Goal: Task Accomplishment & Management: Use online tool/utility

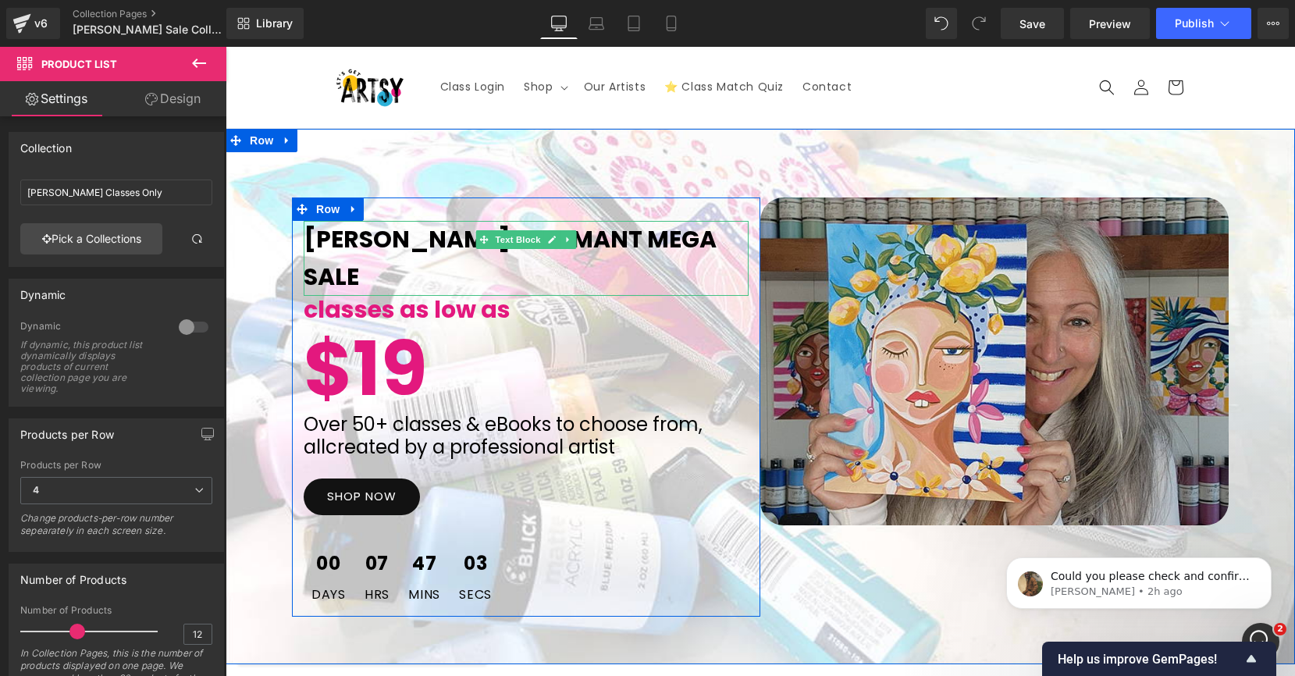
click at [631, 245] on span "[PERSON_NAME] St. Amant MEga Sale" at bounding box center [510, 257] width 413 height 71
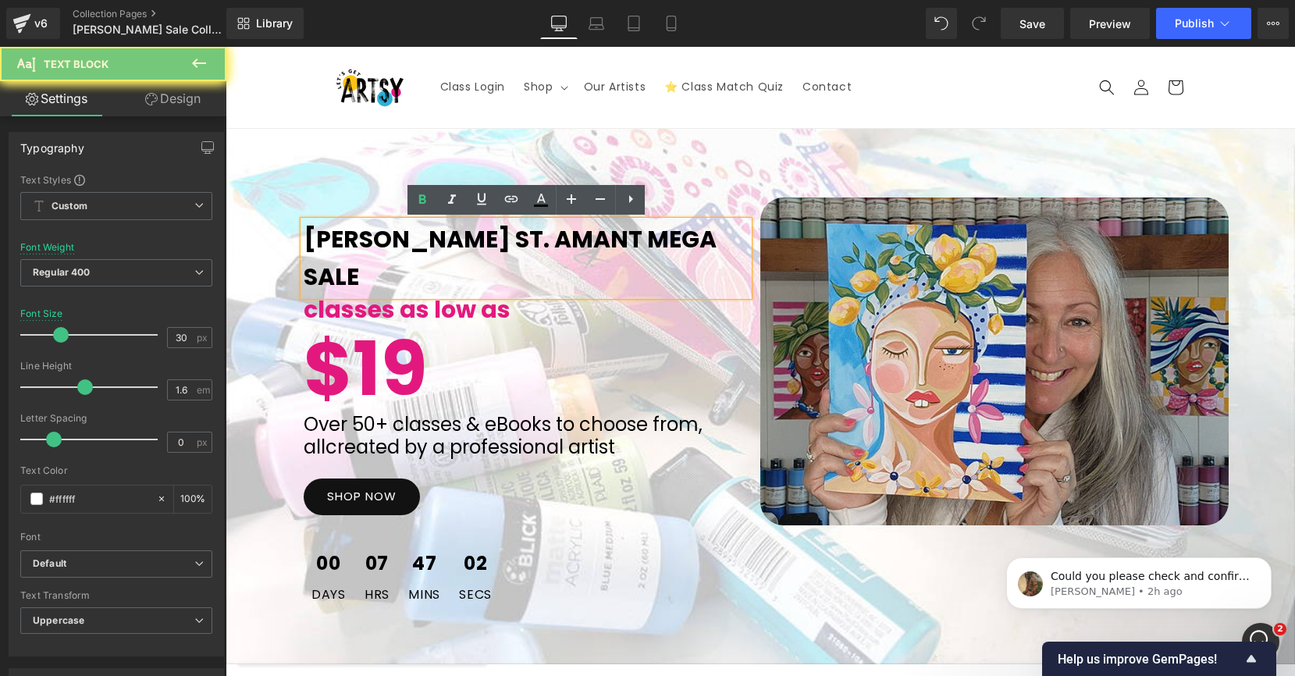
click at [615, 242] on span "[PERSON_NAME] St. Amant MEga Sale" at bounding box center [510, 257] width 413 height 71
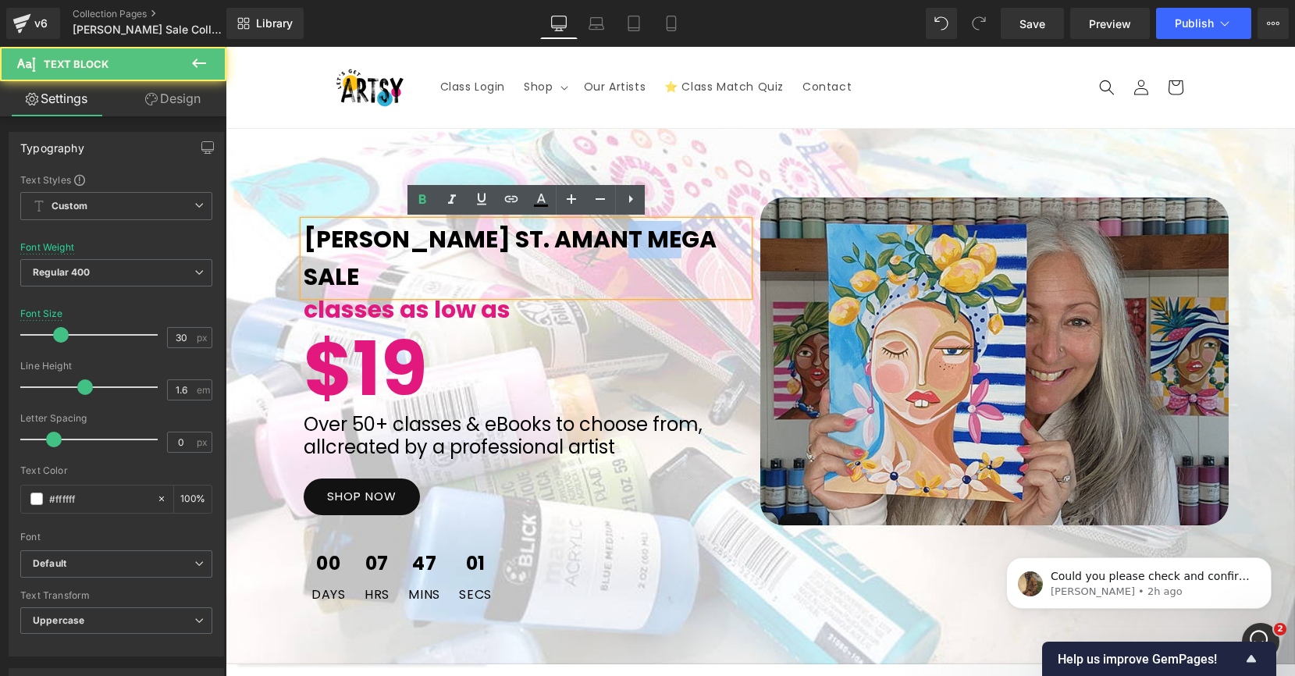
click at [615, 242] on span "[PERSON_NAME] St. Amant MEga Sale" at bounding box center [510, 257] width 413 height 71
click at [599, 242] on span "[PERSON_NAME] St. Amant MEga Sale" at bounding box center [510, 257] width 413 height 71
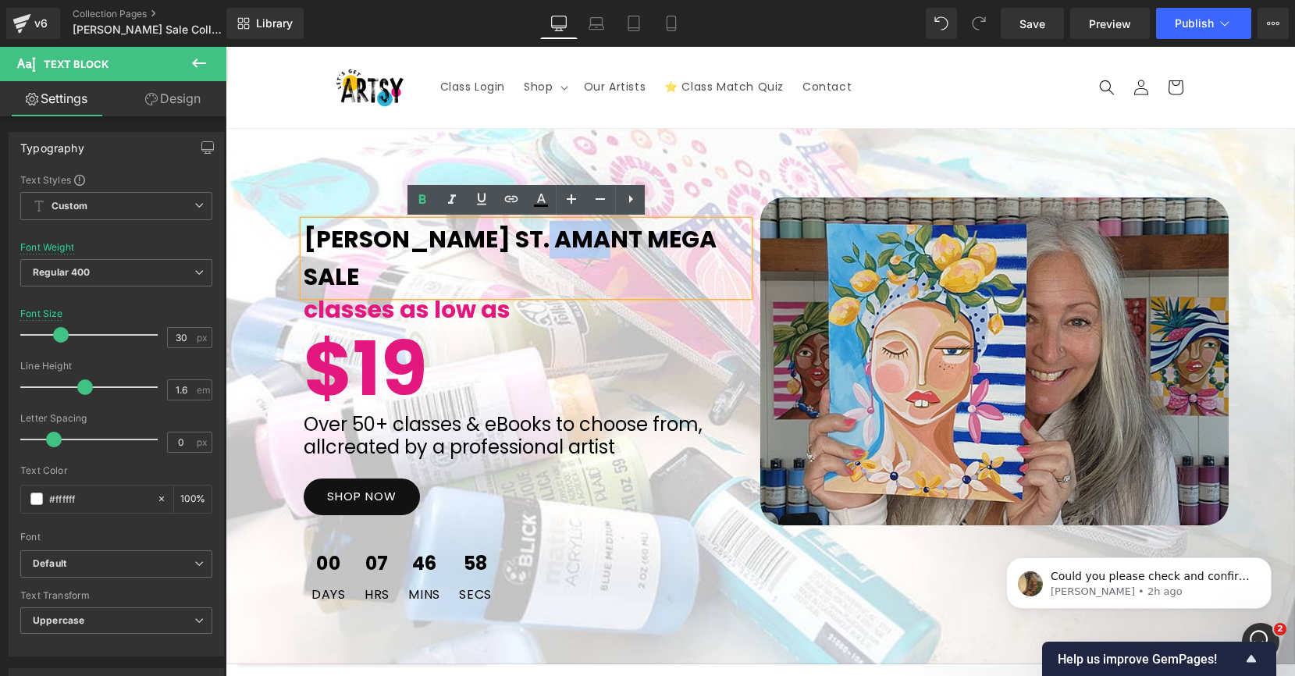
drag, startPoint x: 594, startPoint y: 241, endPoint x: 535, endPoint y: 240, distance: 58.5
click at [535, 240] on span "[PERSON_NAME] St. Amant MEga Sale" at bounding box center [510, 257] width 413 height 71
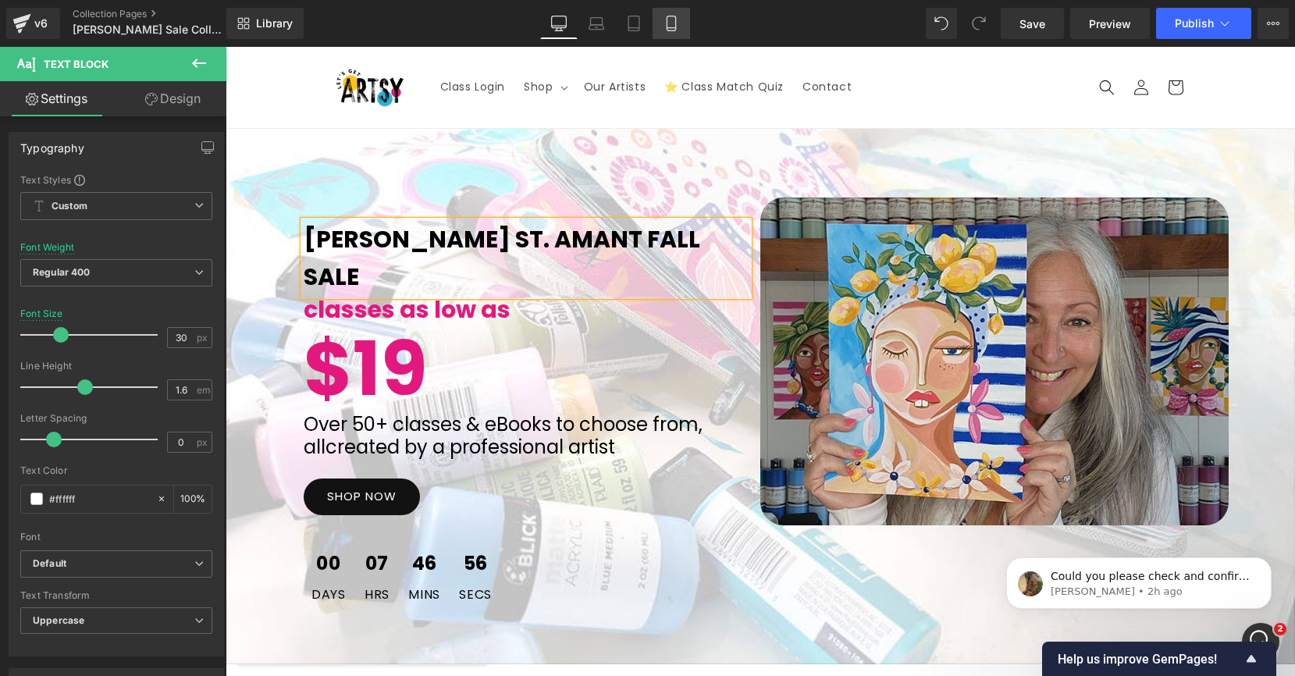
click at [675, 32] on link "Mobile" at bounding box center [671, 23] width 37 height 31
click at [674, 24] on icon at bounding box center [672, 24] width 16 height 16
click at [599, 23] on icon at bounding box center [597, 24] width 16 height 16
type input "33"
type input "100"
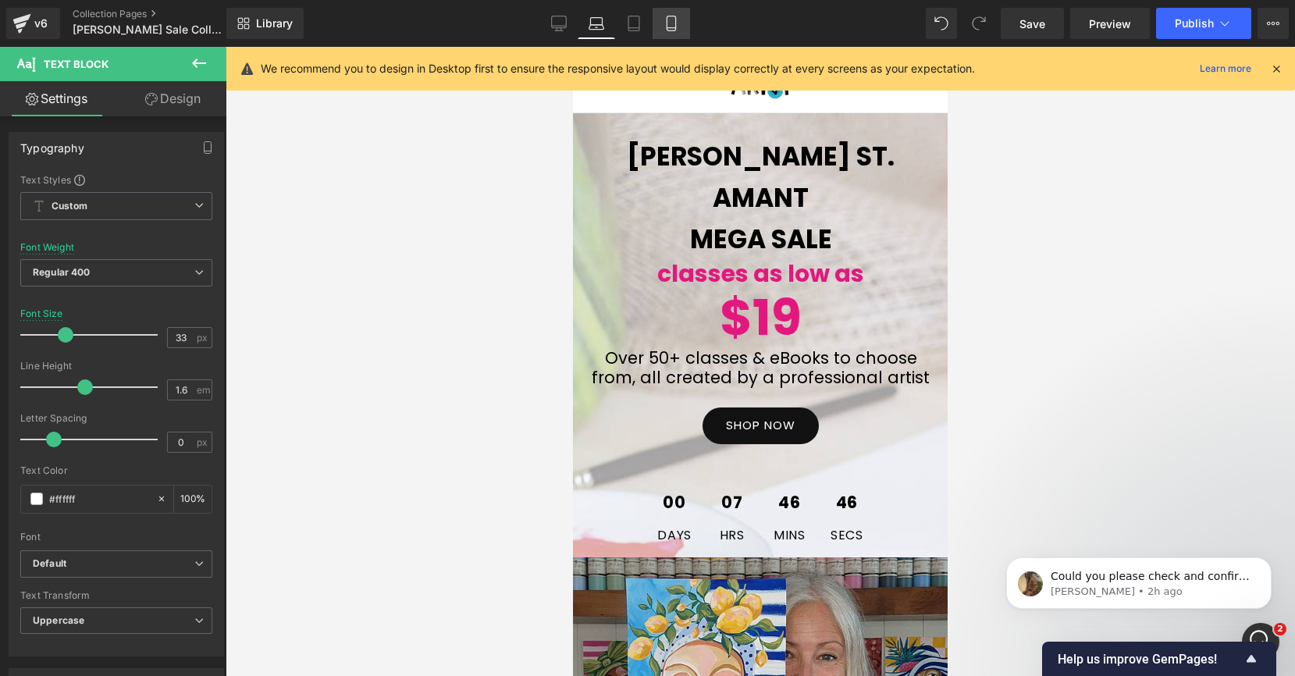
click at [671, 24] on icon at bounding box center [672, 24] width 16 height 16
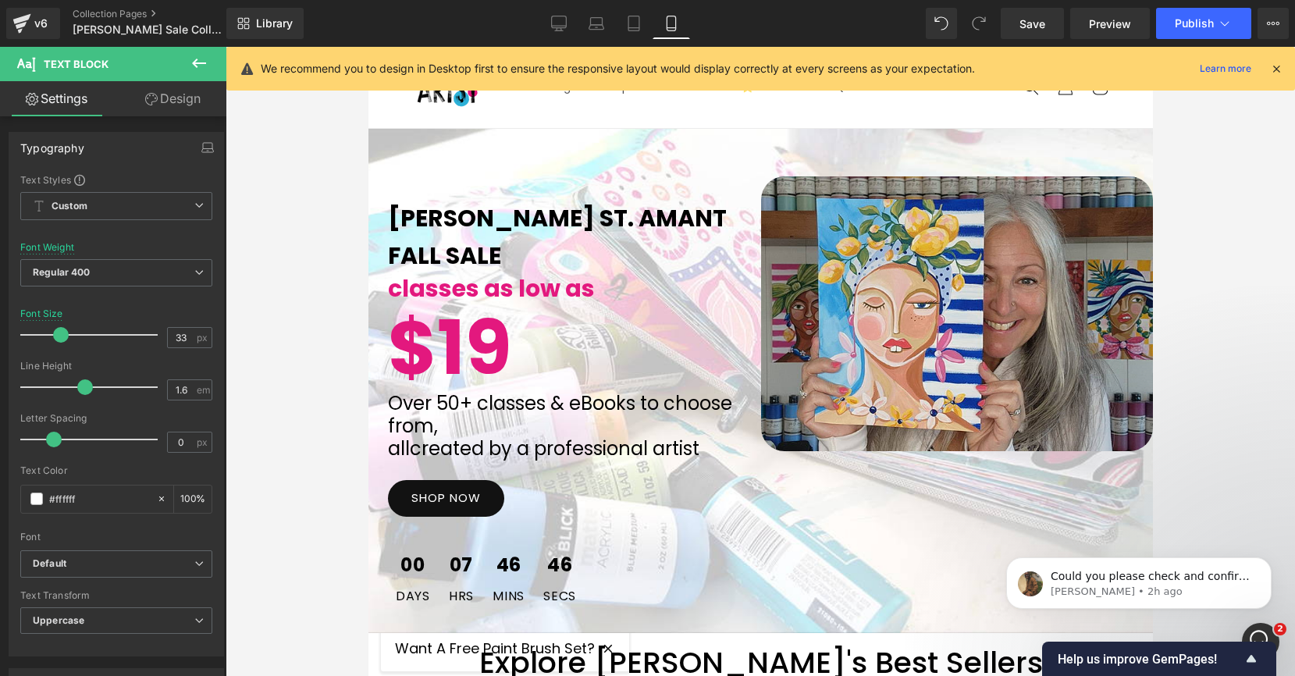
type input "30"
type input "100"
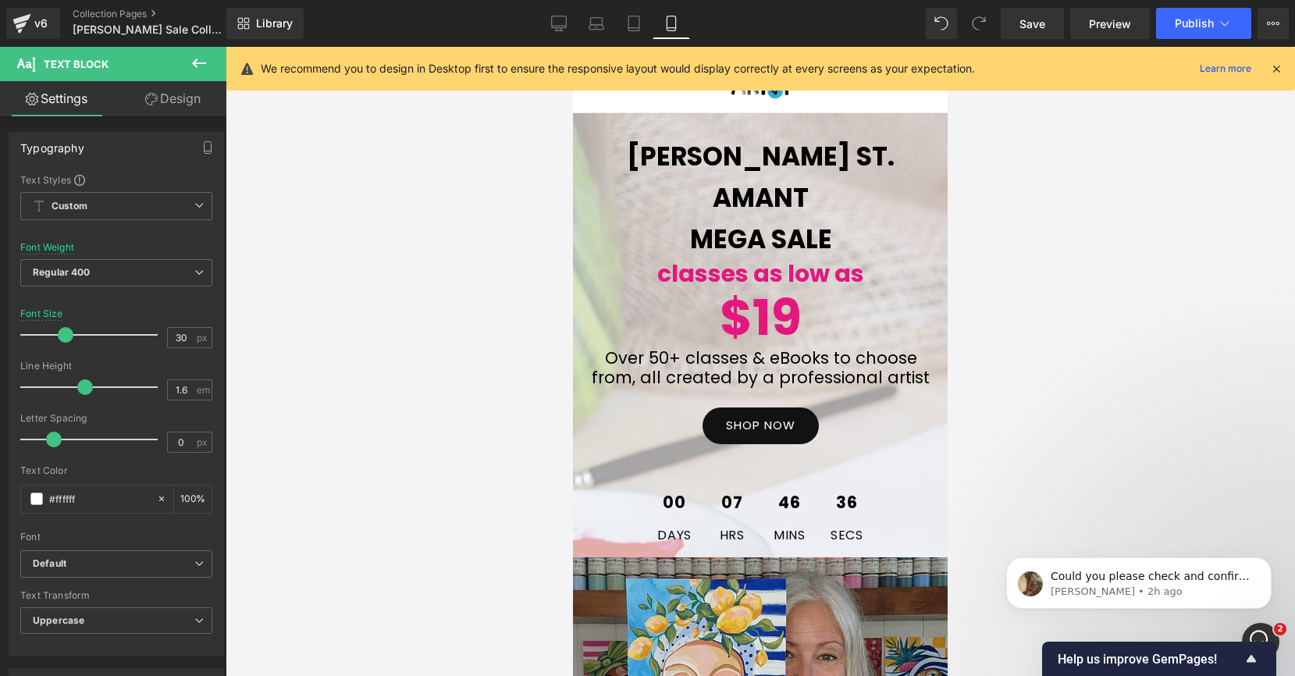
type input "33"
type input "100"
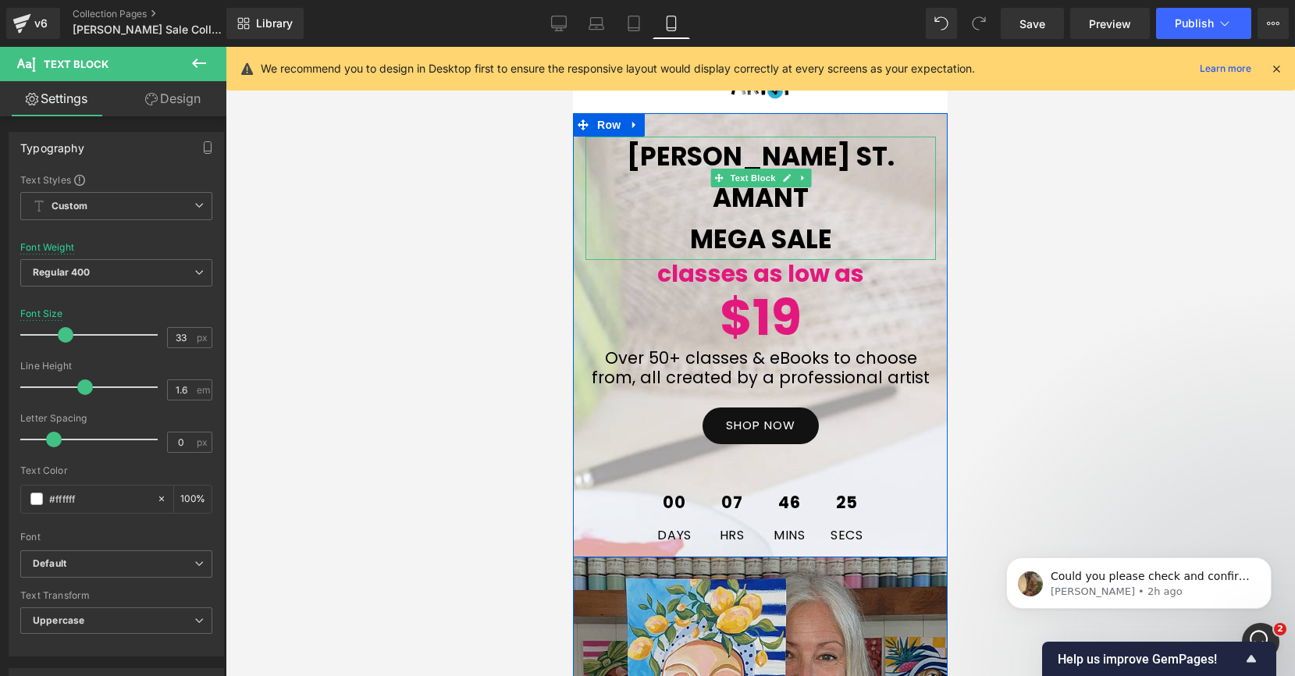
click at [741, 221] on span "Mega Sale" at bounding box center [761, 239] width 142 height 37
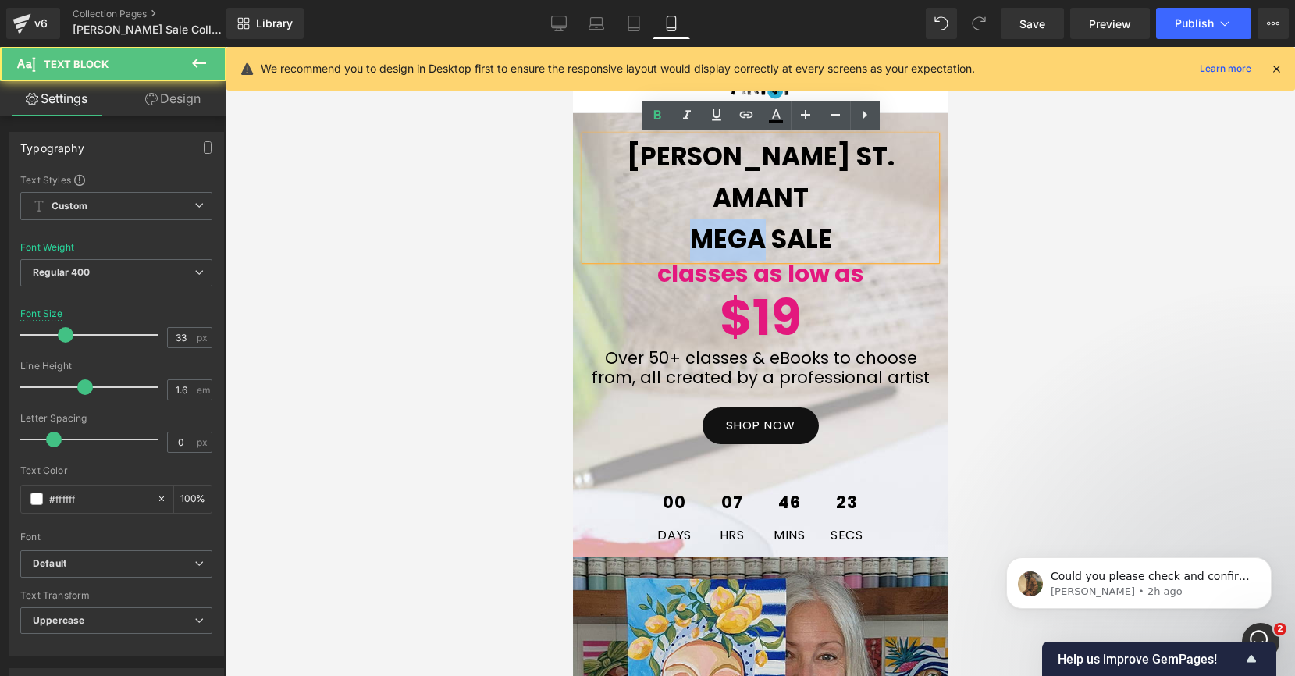
drag, startPoint x: 760, startPoint y: 200, endPoint x: 699, endPoint y: 200, distance: 61.7
click at [699, 221] on span "Mega Sale" at bounding box center [761, 239] width 142 height 37
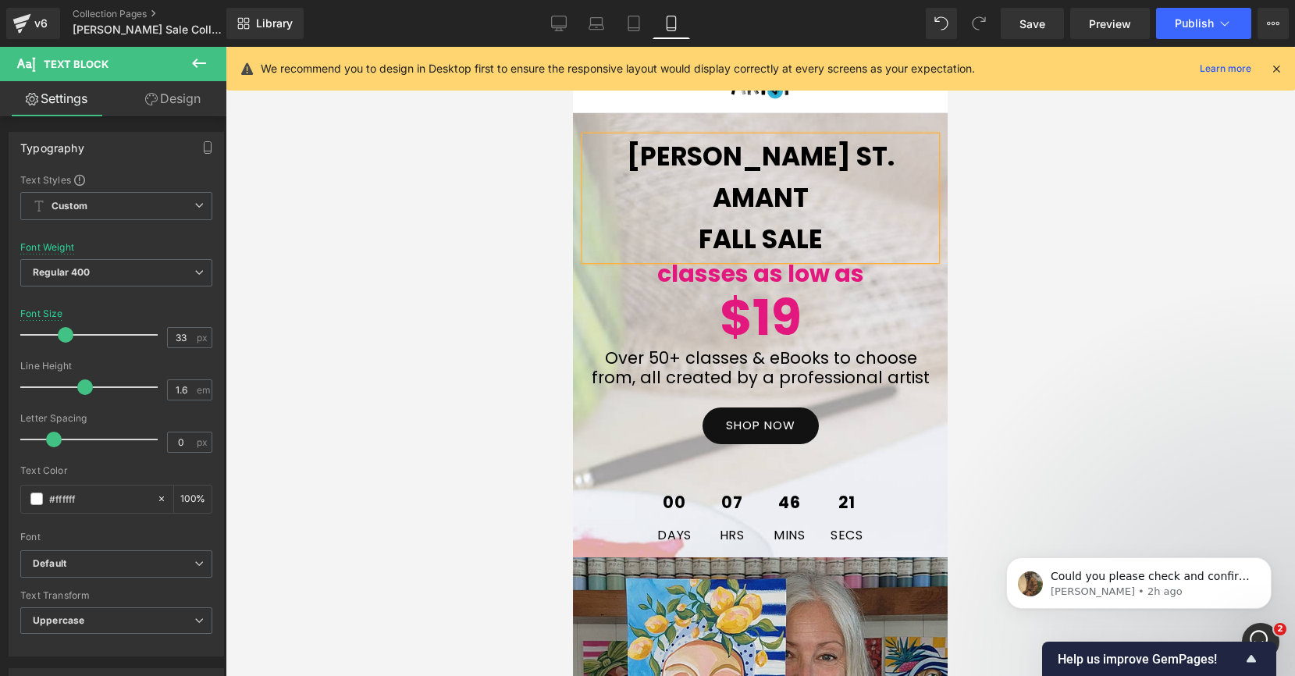
click at [982, 240] on div at bounding box center [760, 361] width 1069 height 629
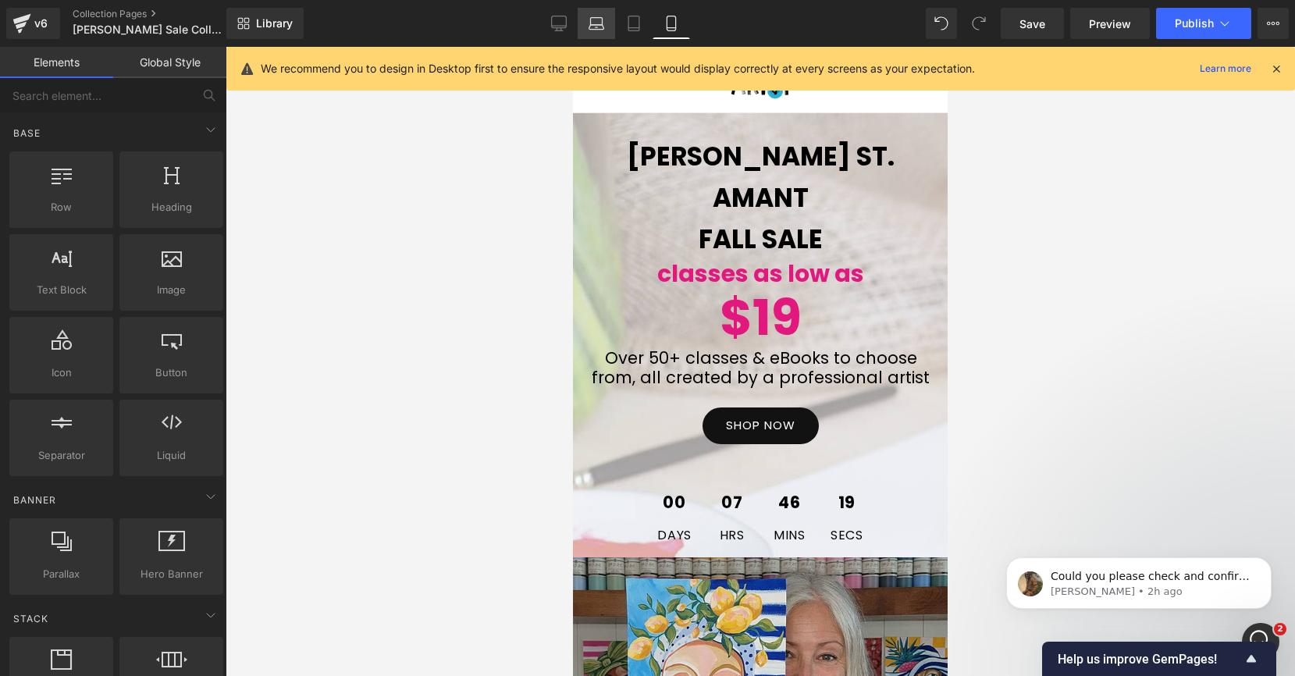
click at [594, 23] on icon at bounding box center [597, 24] width 16 height 16
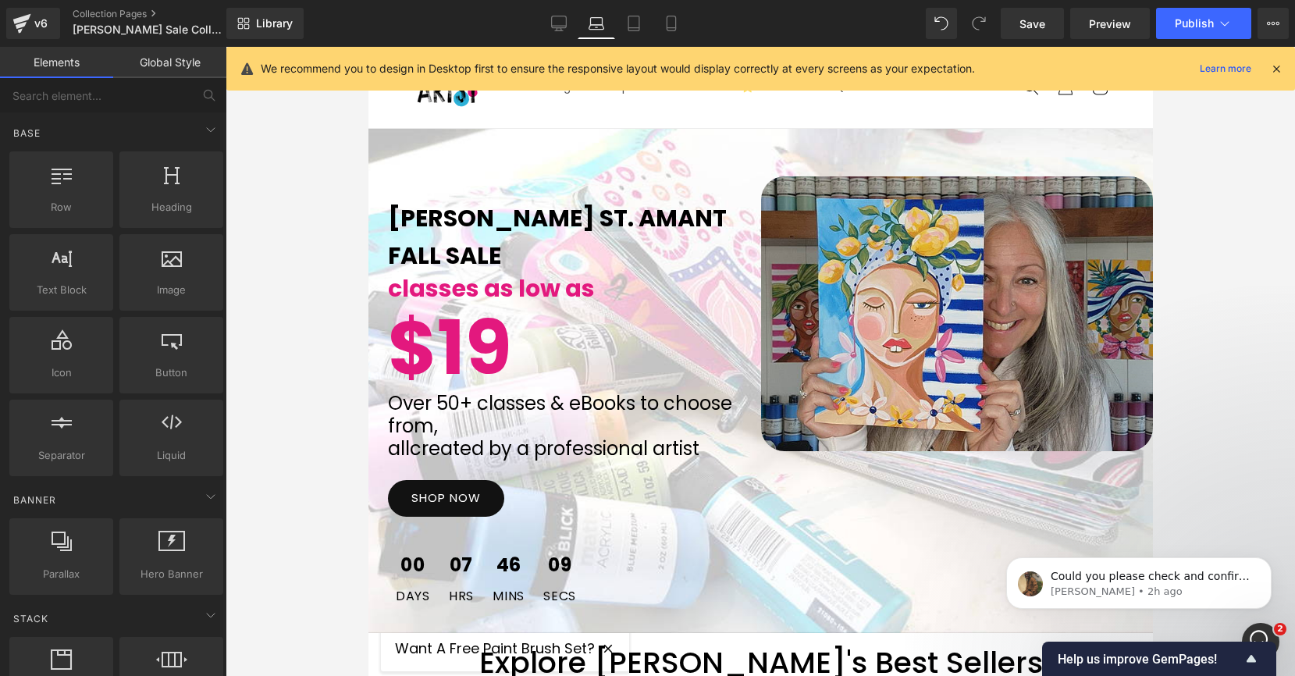
scroll to position [82, 0]
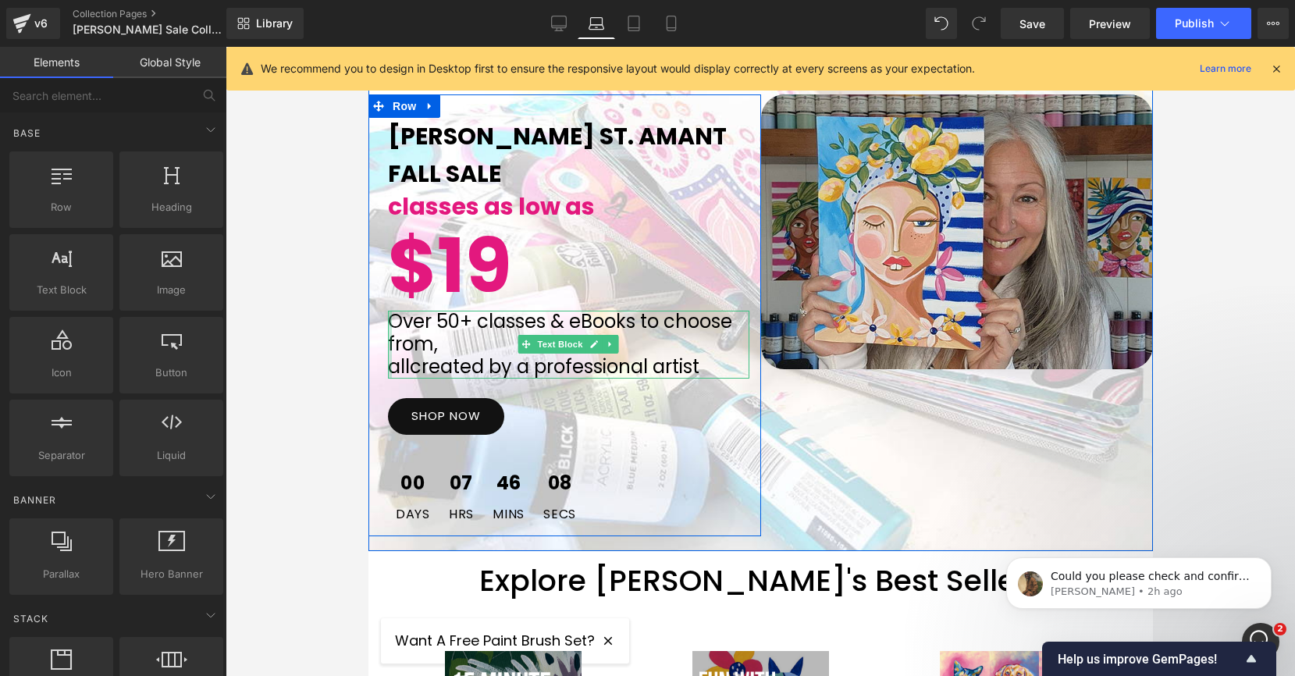
click at [390, 329] on div at bounding box center [389, 344] width 4 height 67
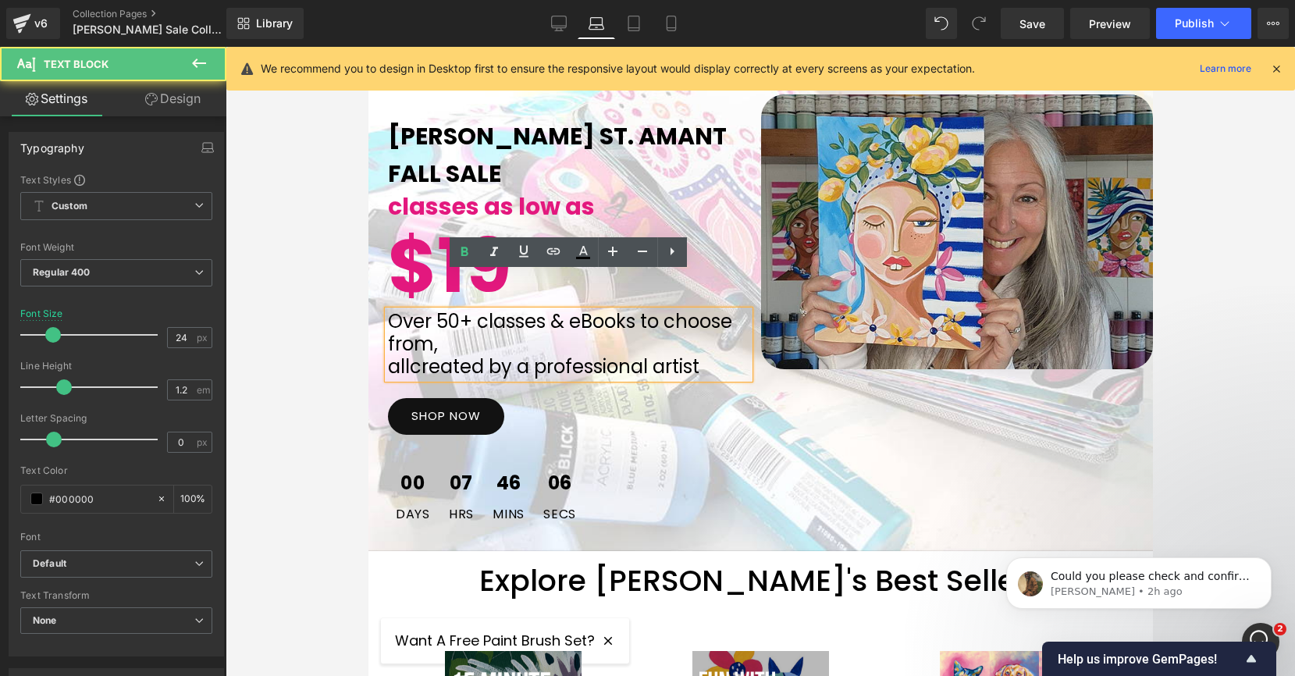
click at [392, 356] on p "all created by a professional artist" at bounding box center [567, 367] width 361 height 23
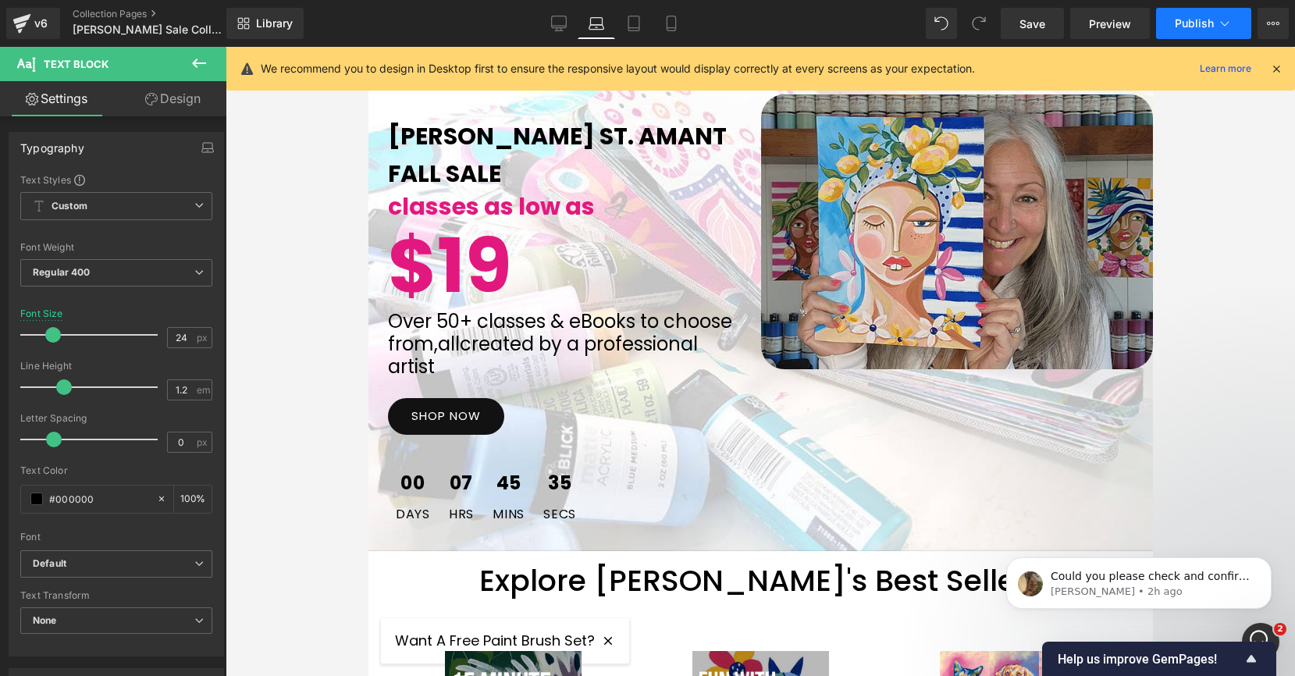
click at [1187, 29] on span "Publish" at bounding box center [1194, 23] width 39 height 12
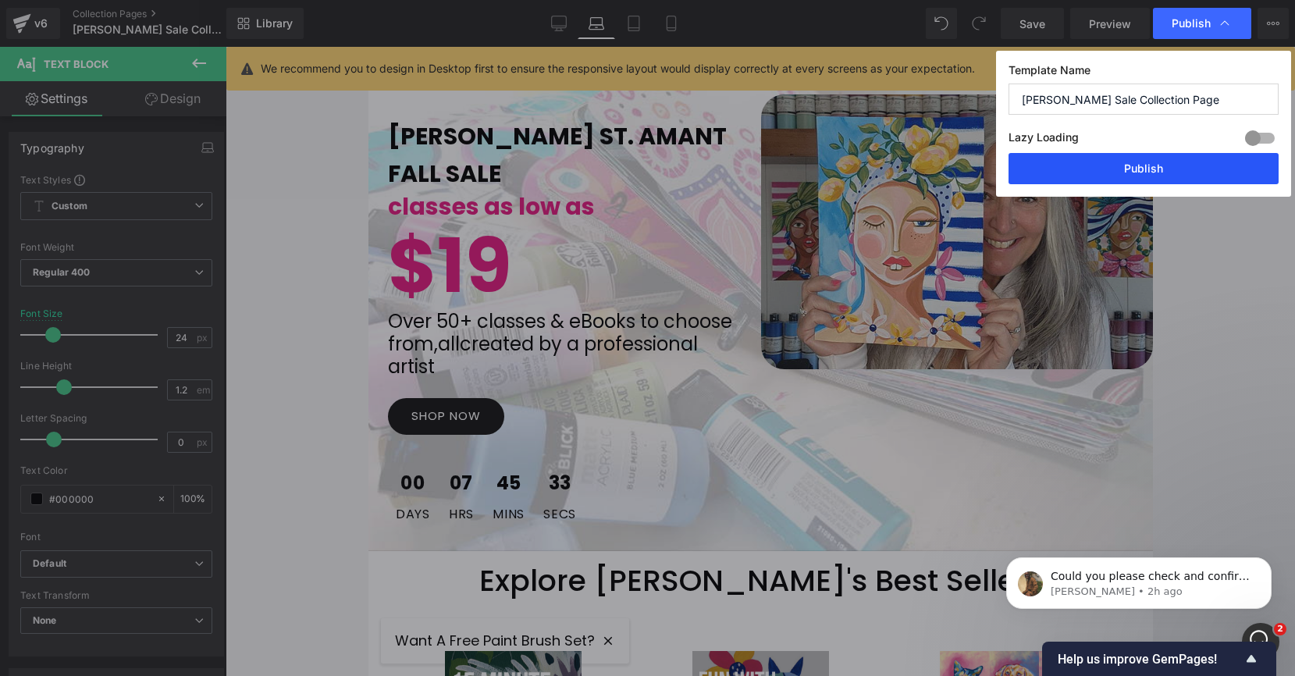
drag, startPoint x: 1130, startPoint y: 165, endPoint x: 329, endPoint y: 315, distance: 814.6
click at [1130, 165] on button "Publish" at bounding box center [1144, 168] width 270 height 31
